Goal: Obtain resource: Obtain resource

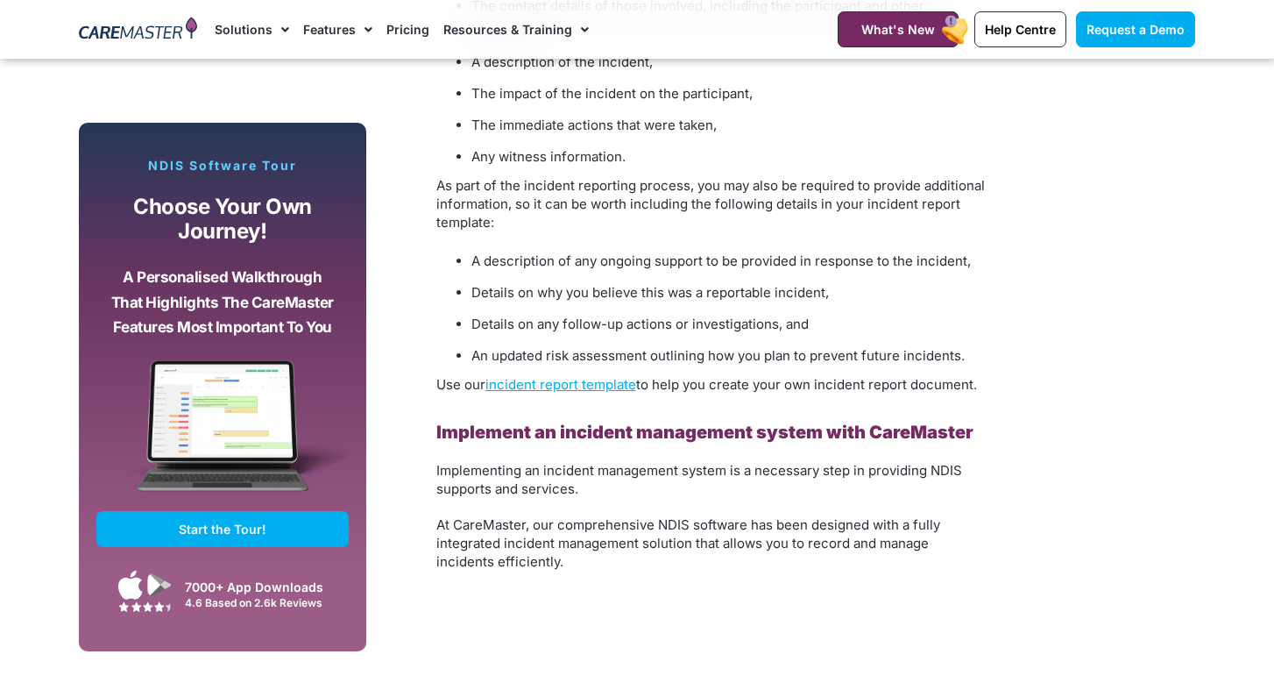
scroll to position [4590, 0]
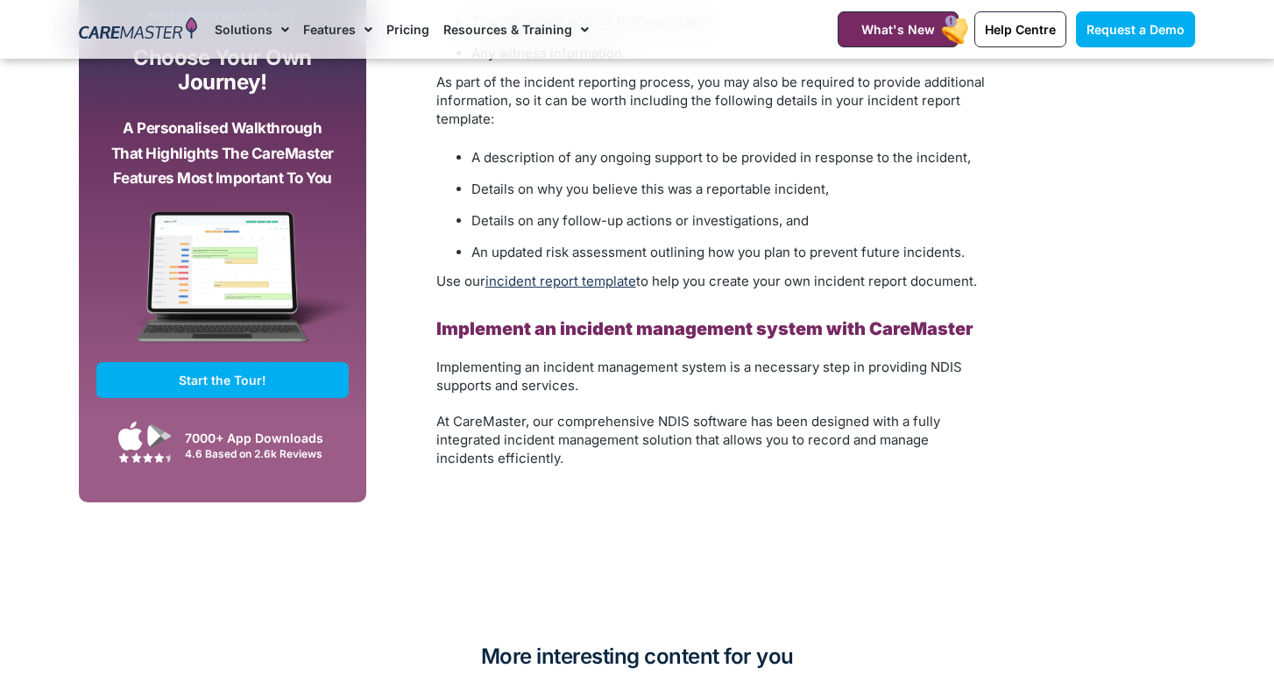
click at [540, 272] on link "incident report template" at bounding box center [560, 280] width 151 height 17
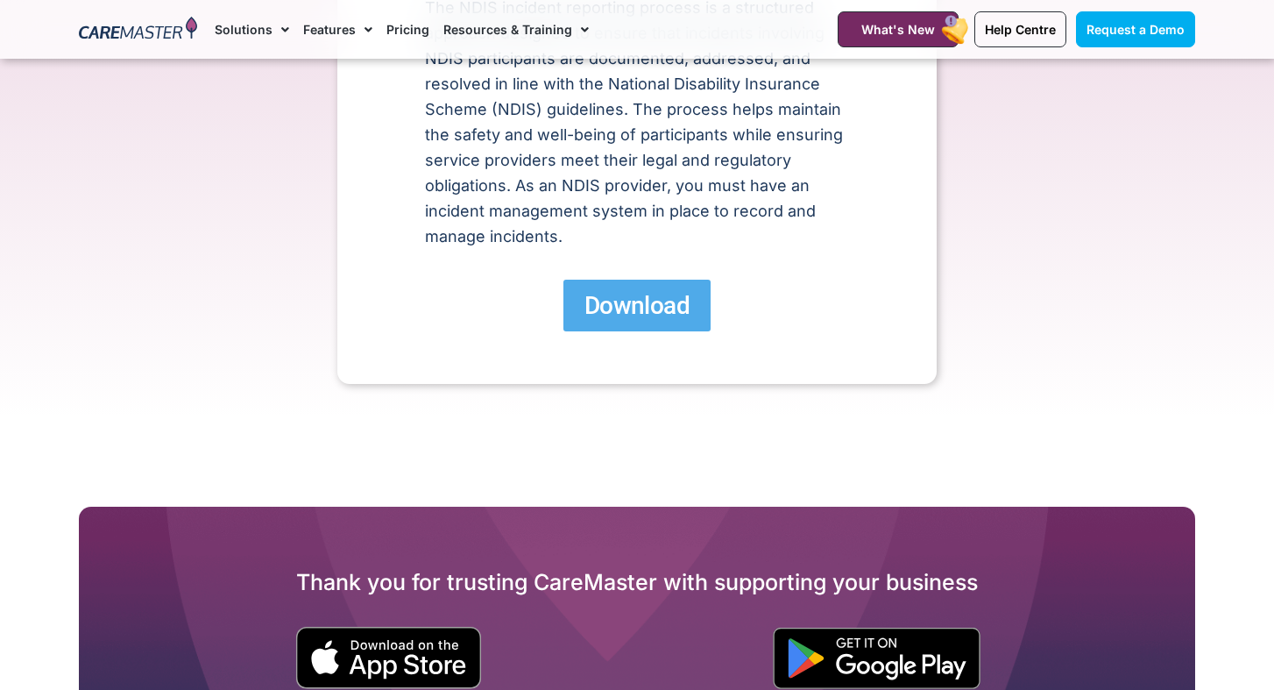
click at [595, 286] on link "Download" at bounding box center [636, 305] width 147 height 52
